Goal: Find specific page/section: Find specific page/section

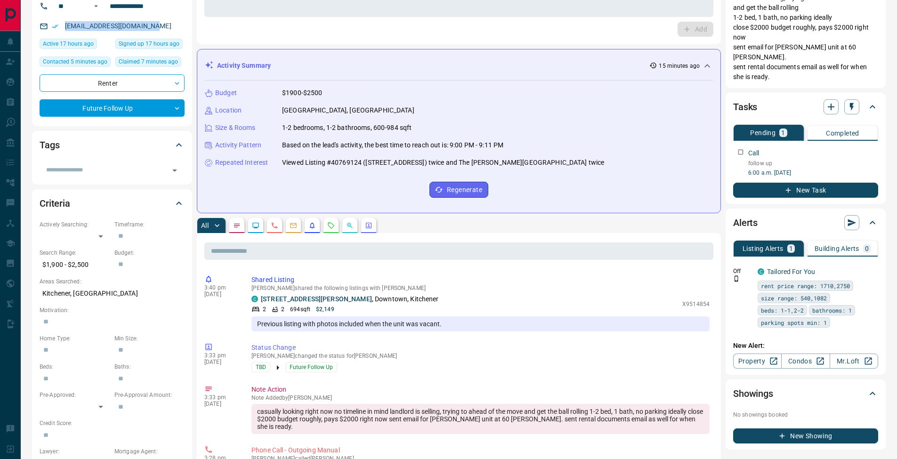
scroll to position [163, 0]
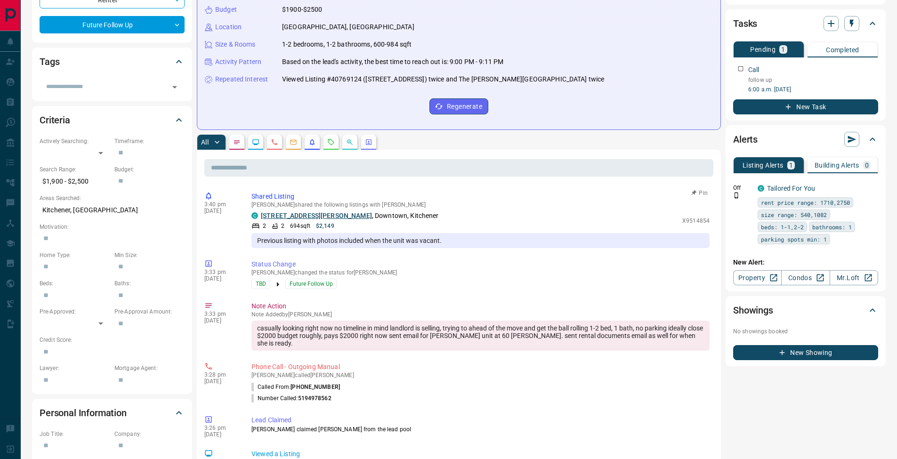
click at [311, 217] on link "[STREET_ADDRESS][PERSON_NAME]" at bounding box center [316, 216] width 111 height 8
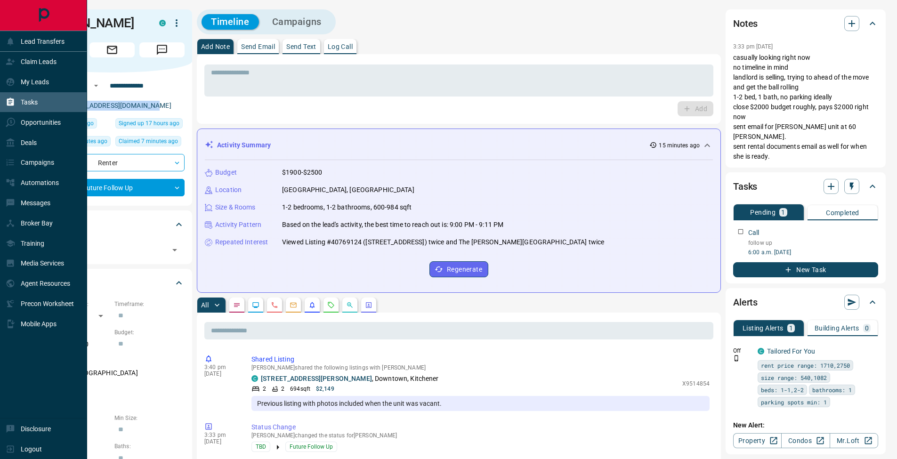
click at [21, 102] on p "Tasks" at bounding box center [29, 102] width 17 height 8
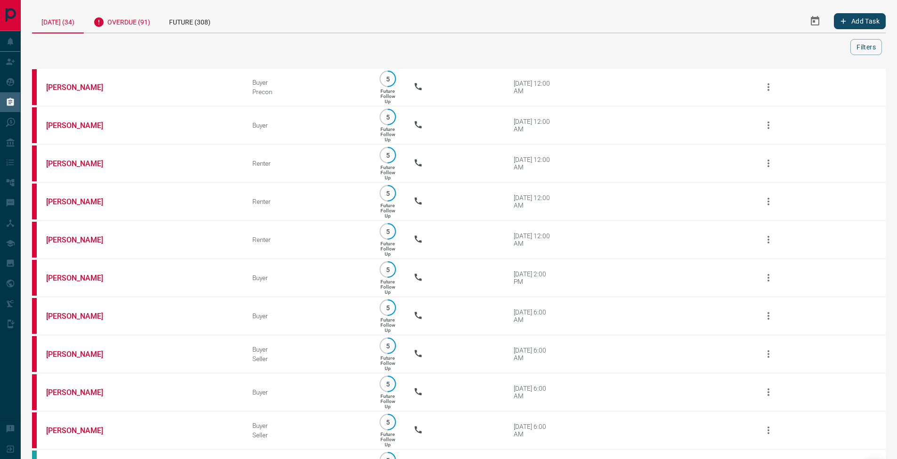
click at [142, 29] on div "Overdue (91)" at bounding box center [122, 20] width 76 height 23
